Goal: Task Accomplishment & Management: Use online tool/utility

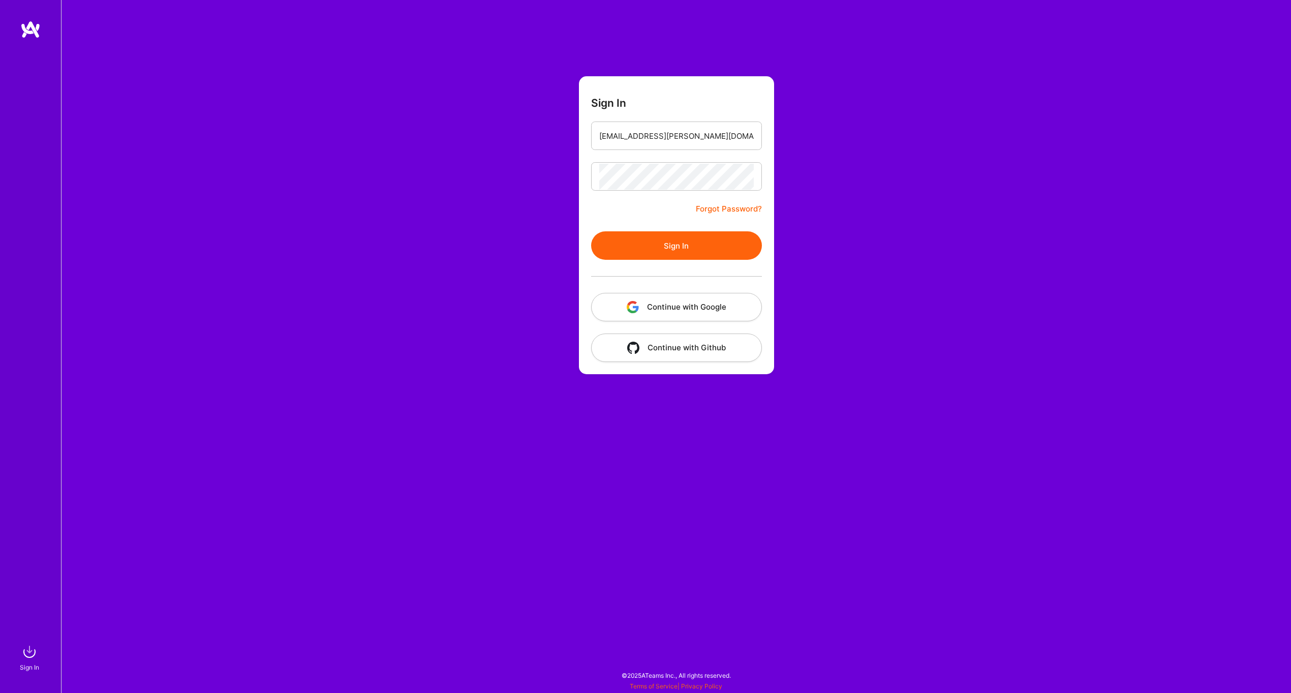
click at [685, 310] on button "Continue with Google" at bounding box center [676, 307] width 171 height 28
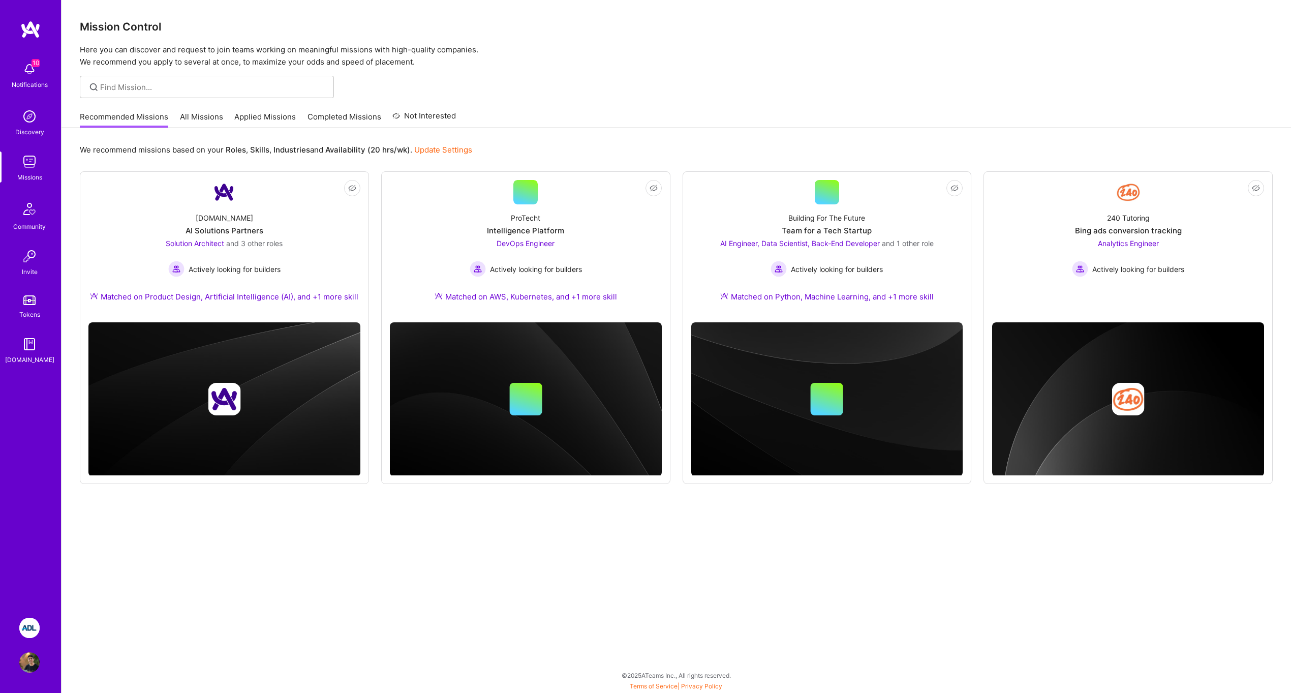
click at [22, 623] on img at bounding box center [29, 627] width 20 height 20
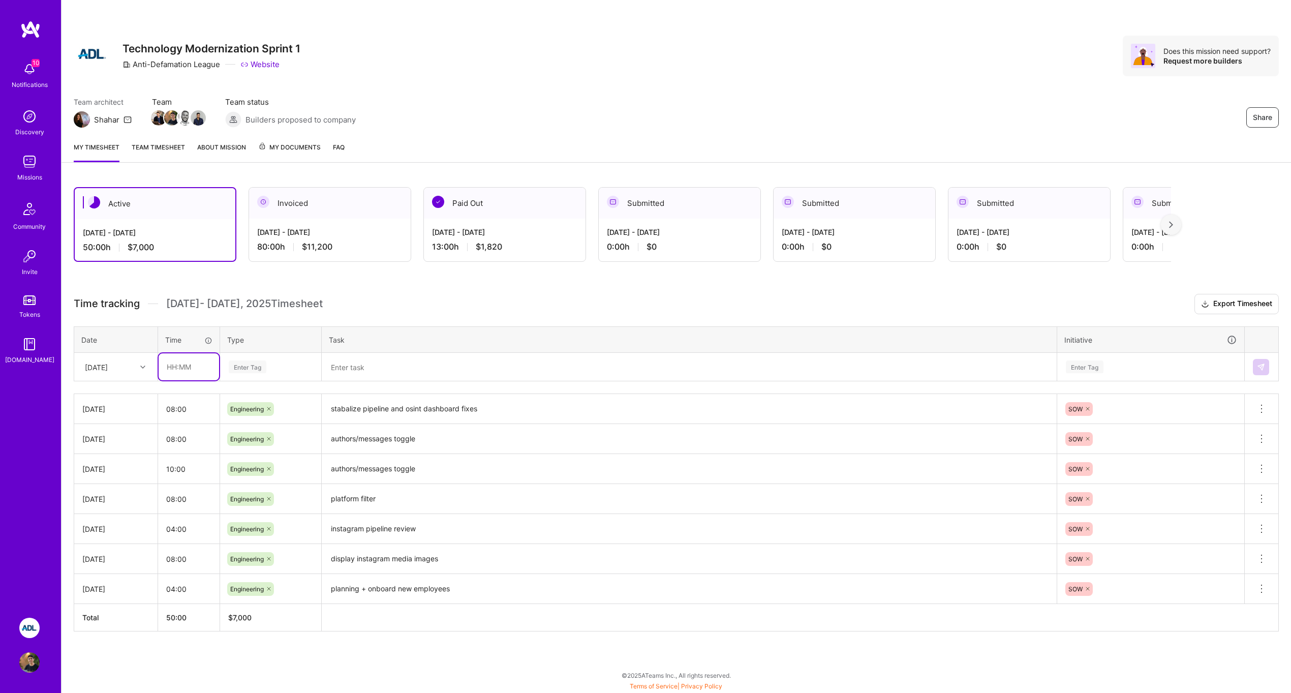
click at [181, 366] on input "text" at bounding box center [189, 366] width 60 height 27
type input "04:00"
click at [255, 357] on div "Enter Tag" at bounding box center [271, 367] width 100 height 26
click at [108, 370] on div "[DATE]" at bounding box center [96, 366] width 23 height 11
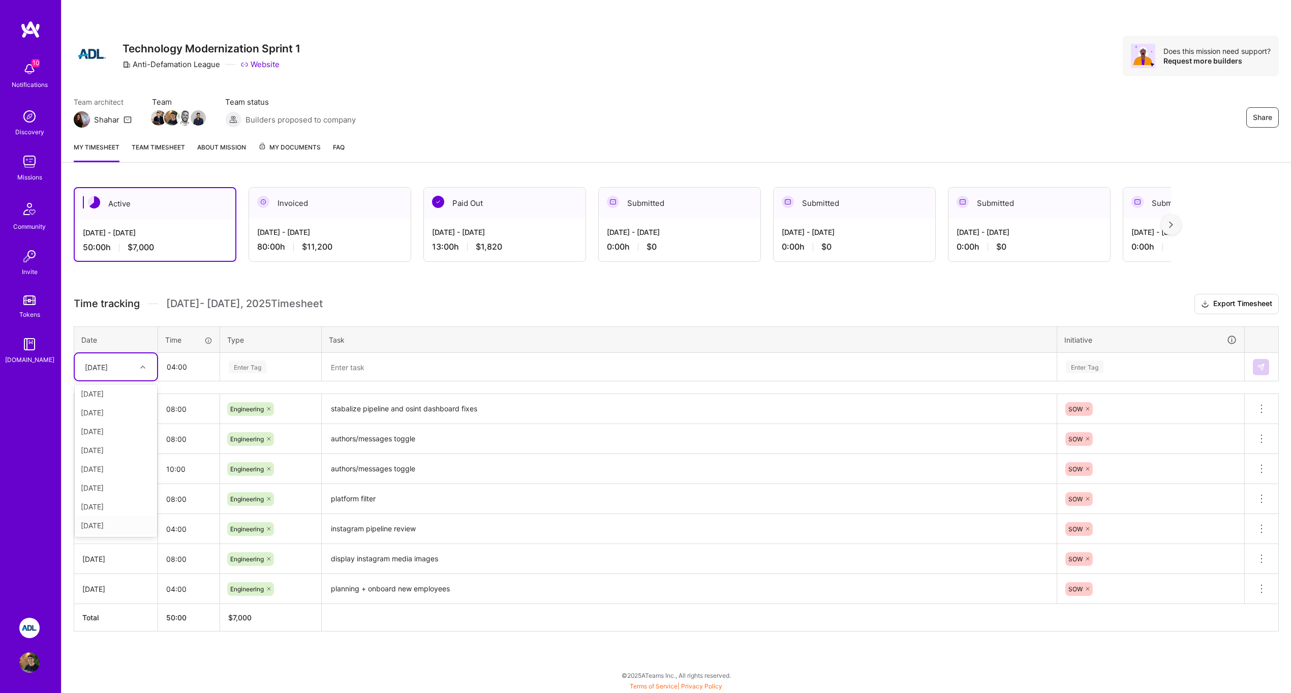
click at [113, 521] on div "[DATE]" at bounding box center [116, 525] width 82 height 19
click at [290, 372] on div "Enter Tag" at bounding box center [271, 366] width 86 height 13
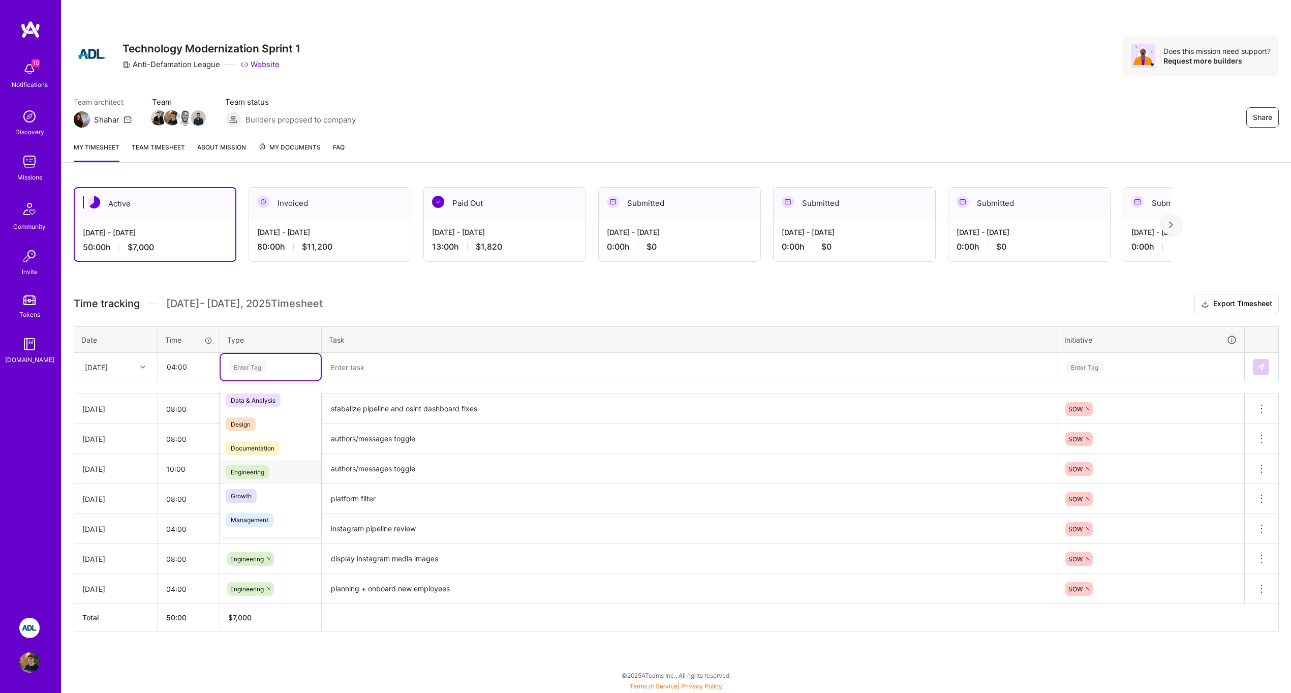
click at [261, 465] on span "Engineering" at bounding box center [248, 472] width 44 height 14
click at [387, 359] on textarea at bounding box center [689, 367] width 733 height 26
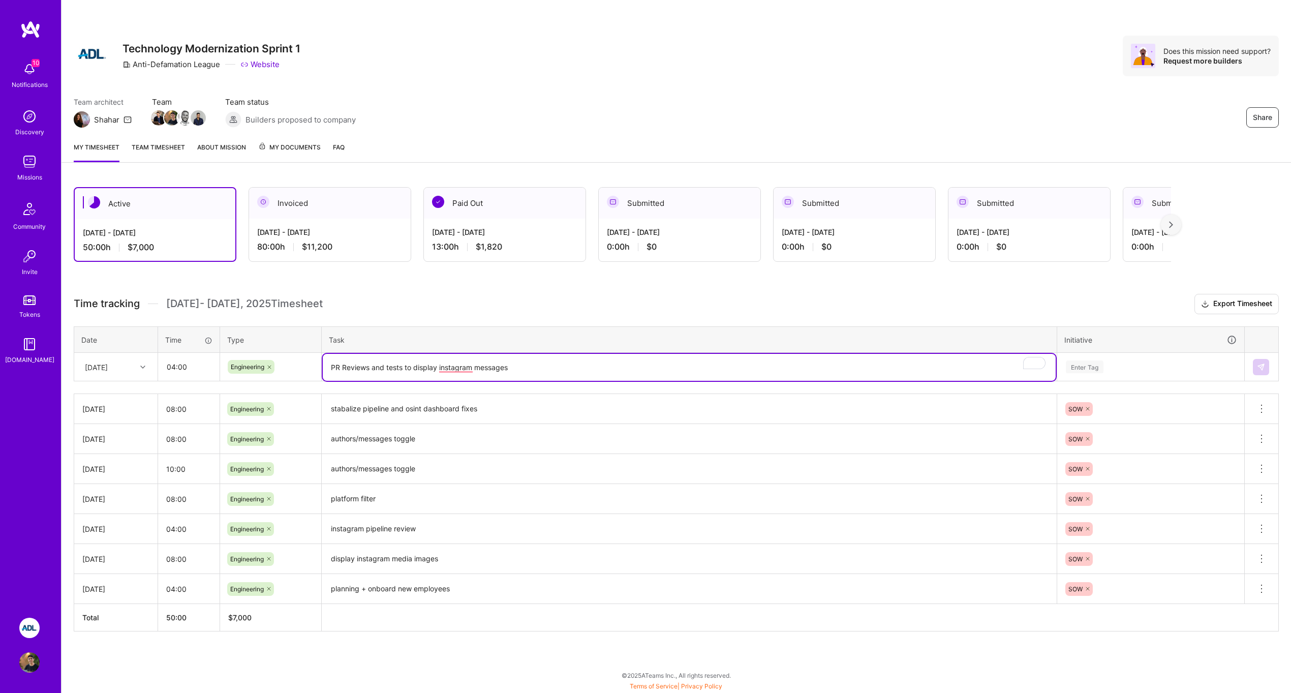
click at [1116, 383] on div "Time tracking [DATE] - [DATE] Timesheet Export Timesheet Date Time Type Task In…" at bounding box center [676, 462] width 1205 height 337
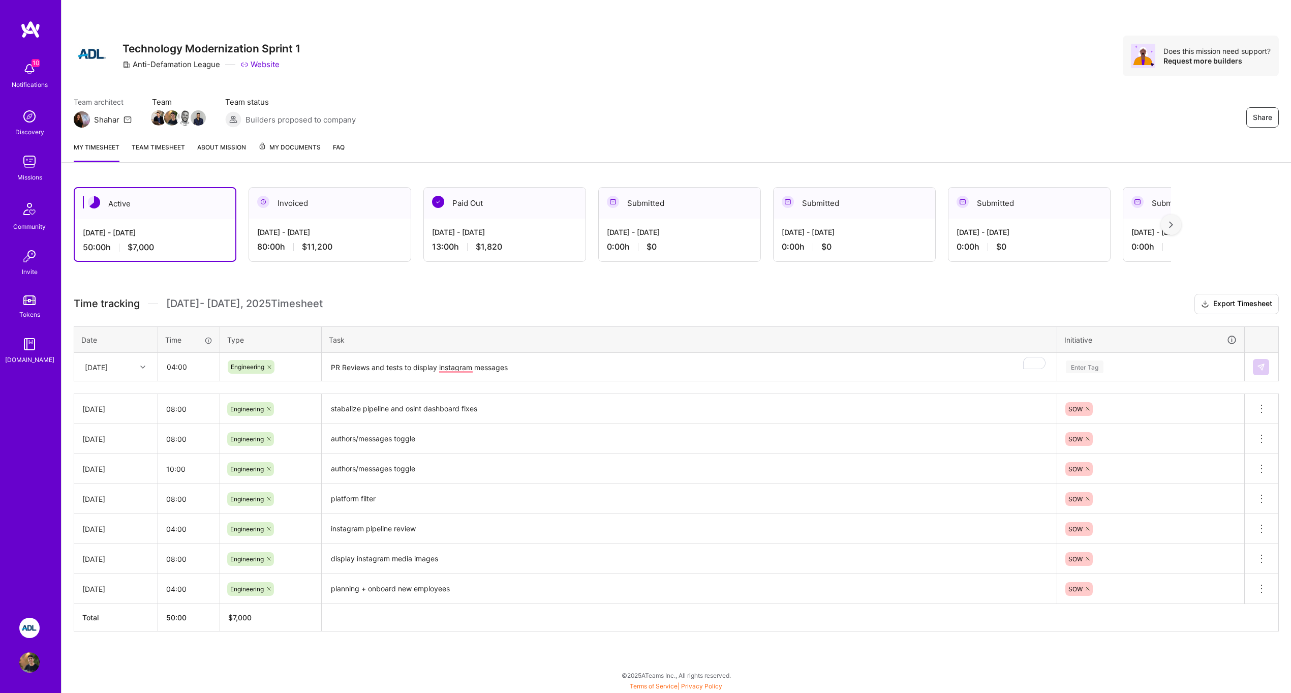
click at [1116, 381] on table "Date Time Type Task Initiative [DATE] 04:00 Engineering PR Reviews and tests to…" at bounding box center [676, 353] width 1205 height 55
click at [1116, 371] on div "Enter Tag" at bounding box center [1150, 366] width 172 height 13
click at [1101, 443] on div "SOW Hide" at bounding box center [1150, 445] width 186 height 24
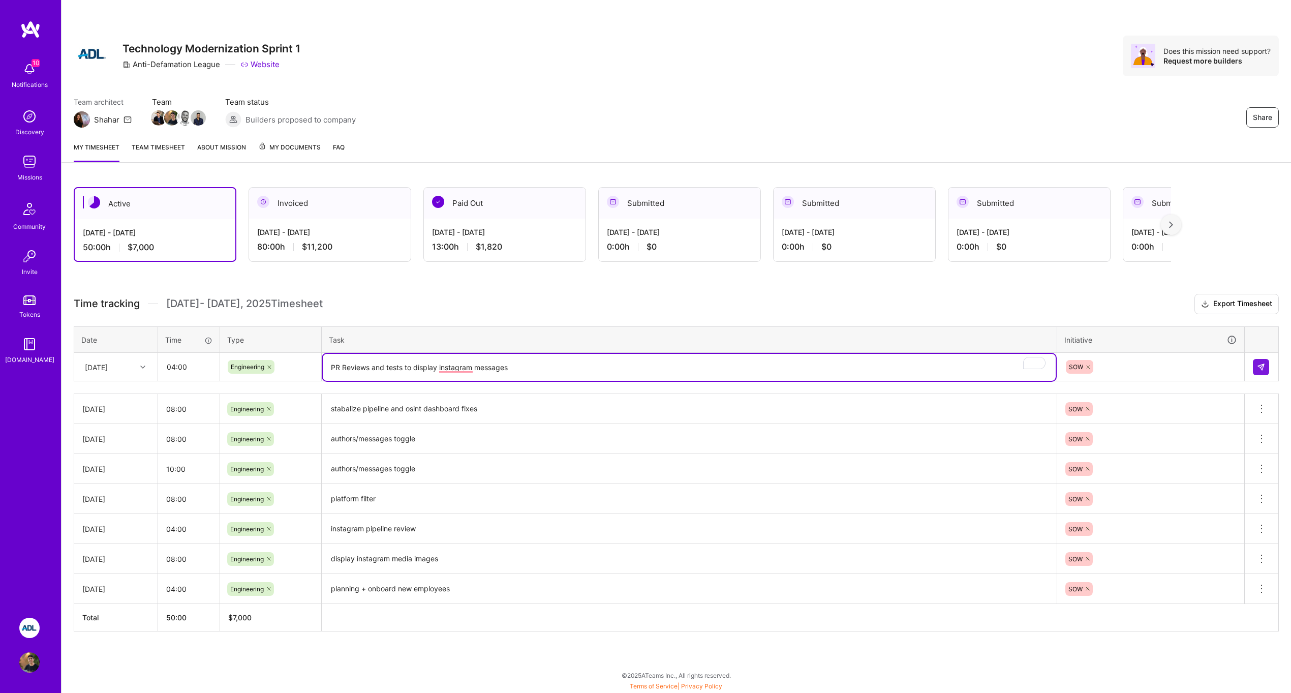
click at [364, 368] on textarea "PR Reviews and tests to display instagram messages" at bounding box center [689, 367] width 733 height 27
click at [441, 368] on textarea "PR Review and tests to display instagram messages" at bounding box center [689, 367] width 733 height 27
type textarea "PR Review and tests to display Instagram messages"
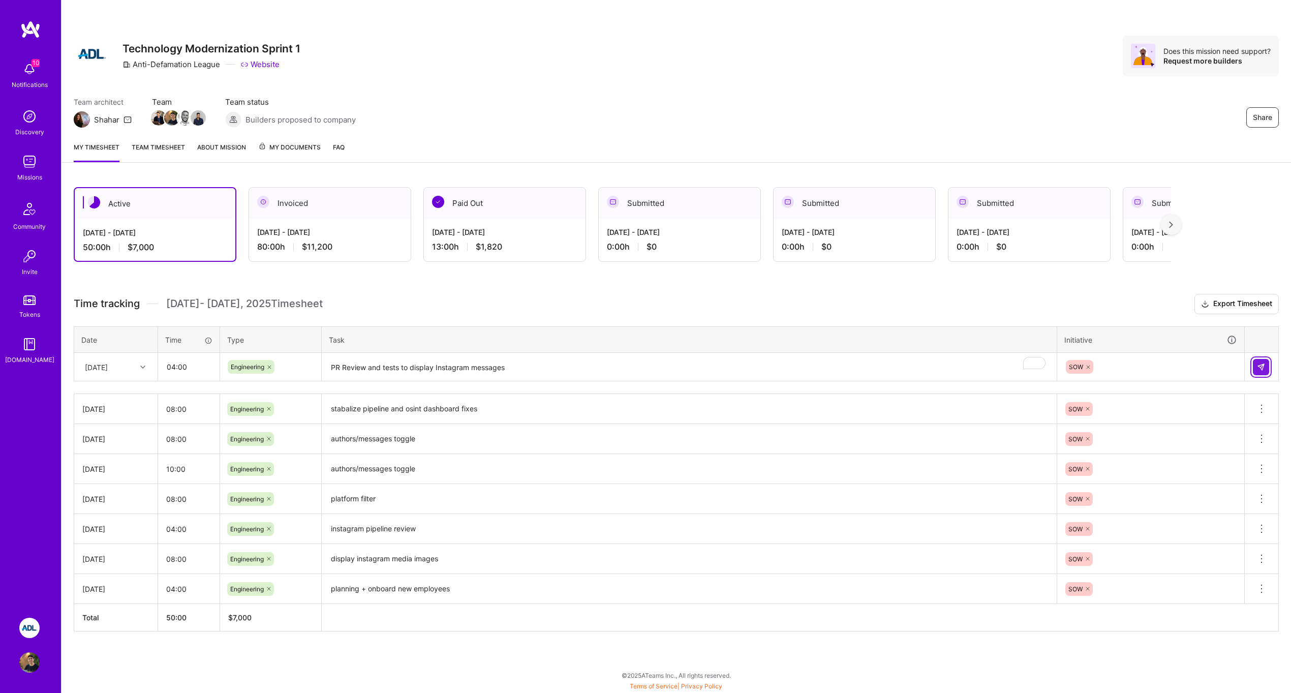
click at [1265, 368] on button at bounding box center [1260, 367] width 16 height 16
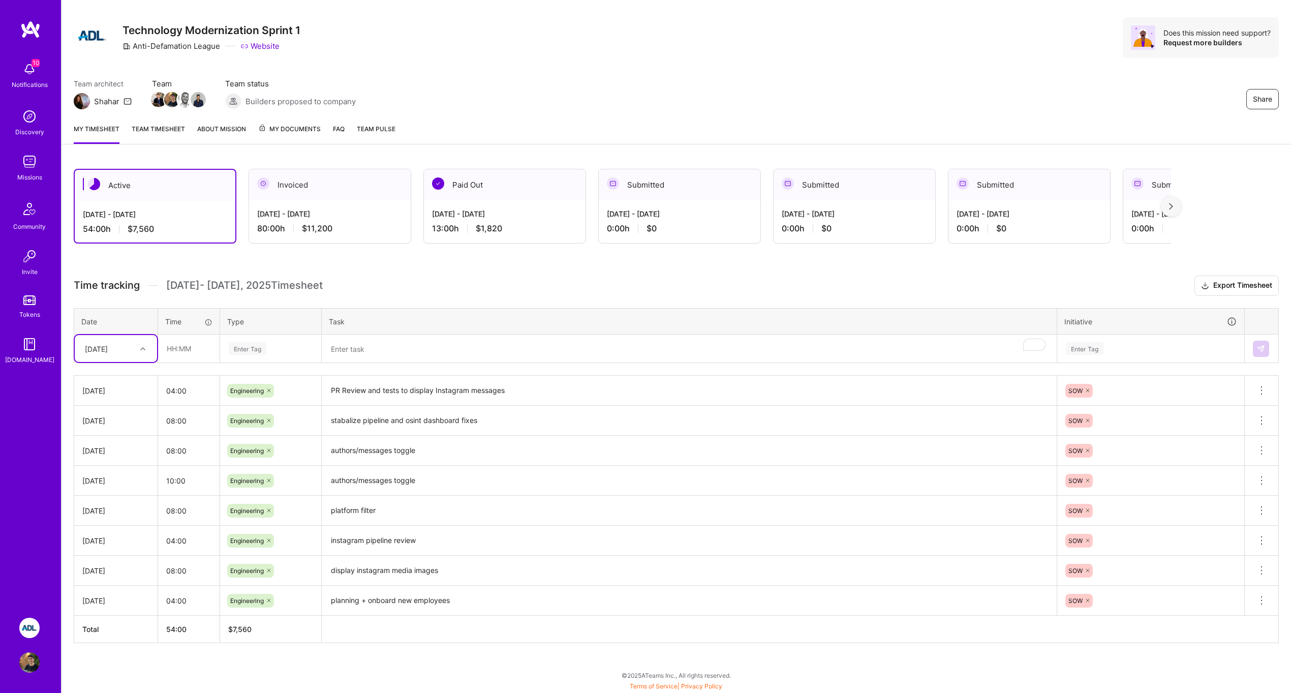
scroll to position [0, 0]
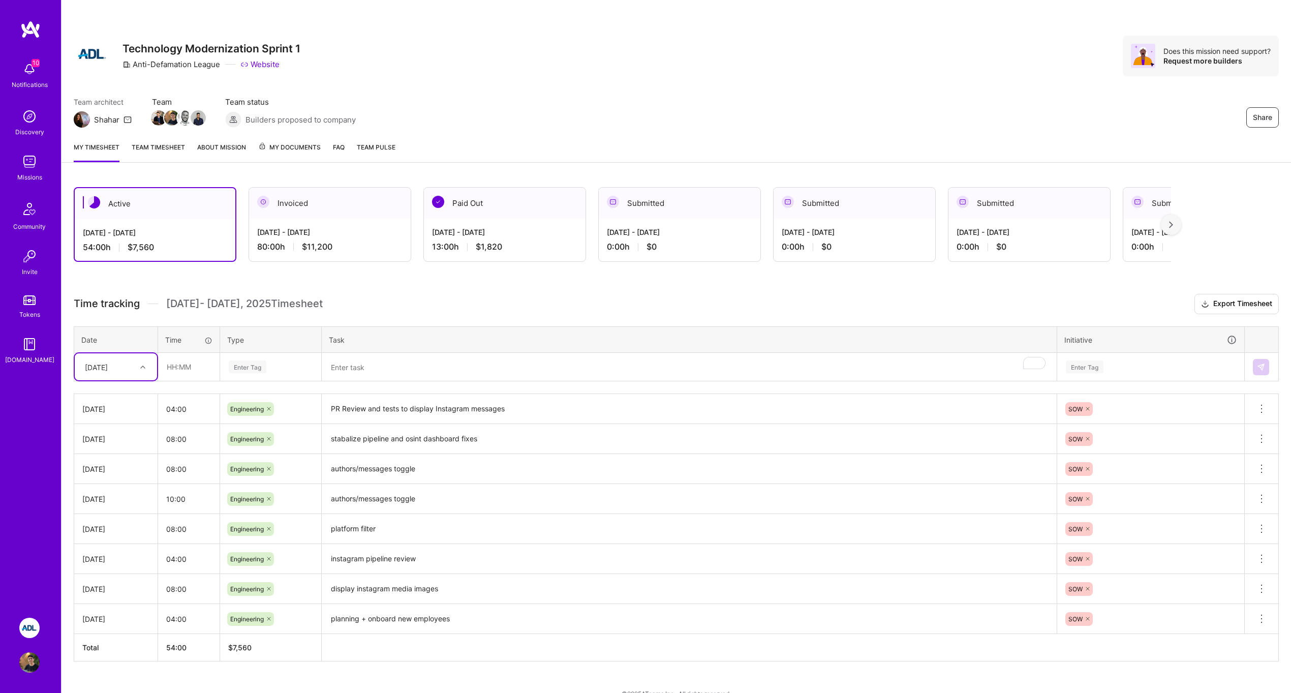
click at [428, 298] on h3 "Time tracking [DATE] - [DATE] Timesheet Export Timesheet" at bounding box center [676, 304] width 1205 height 20
